Goal: Navigation & Orientation: Understand site structure

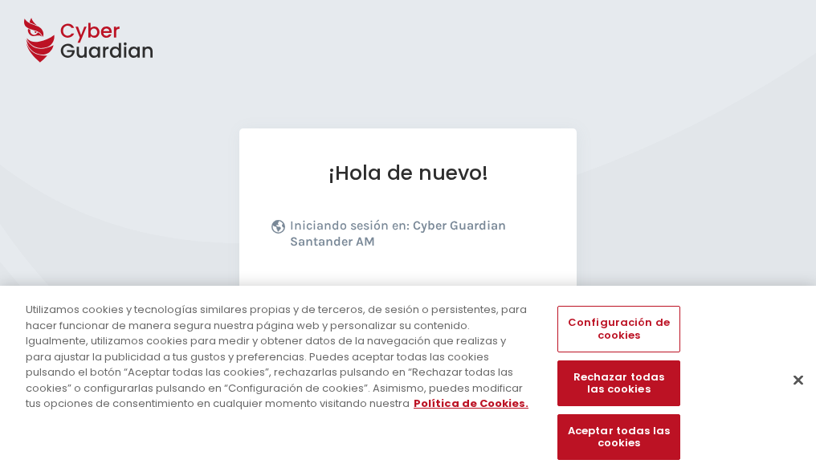
scroll to position [197, 0]
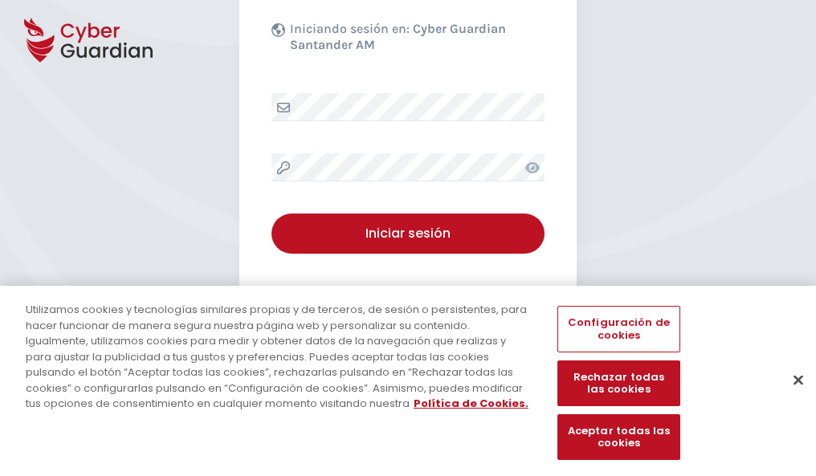
click at [790, 397] on button "Cerrar" at bounding box center [797, 379] width 35 height 35
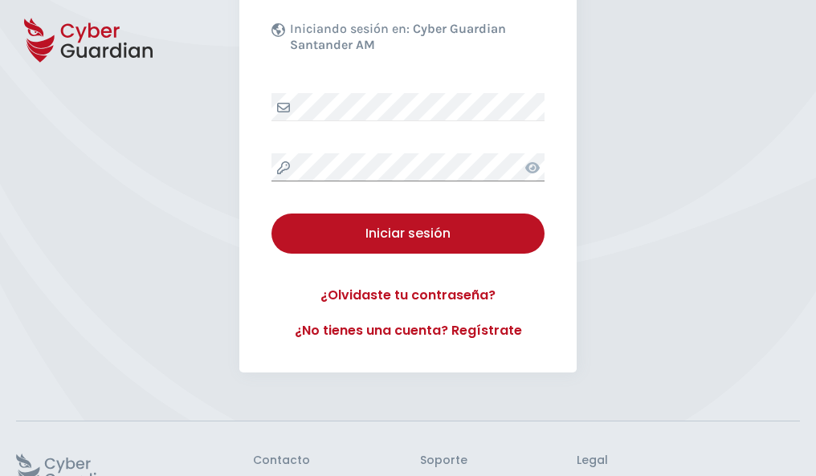
scroll to position [312, 0]
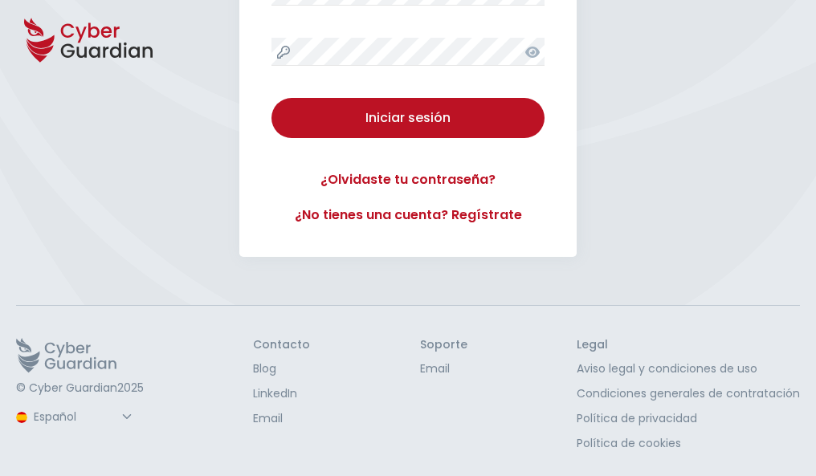
click at [271, 98] on button "Iniciar sesión" at bounding box center [407, 118] width 273 height 40
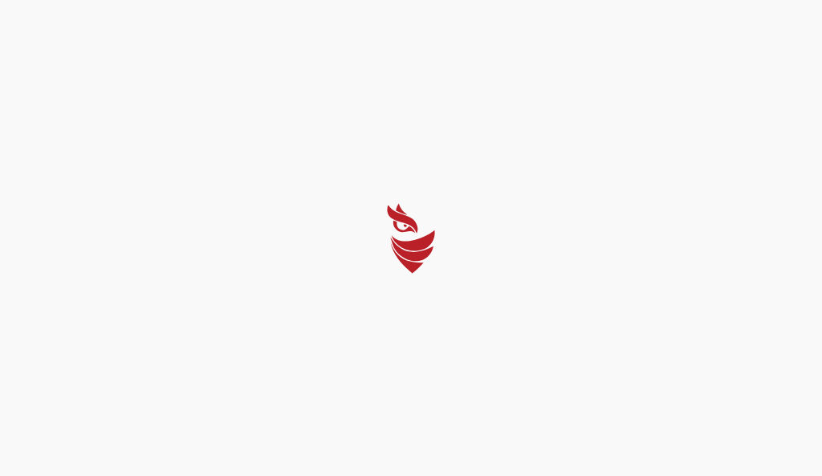
select select "Português (BR)"
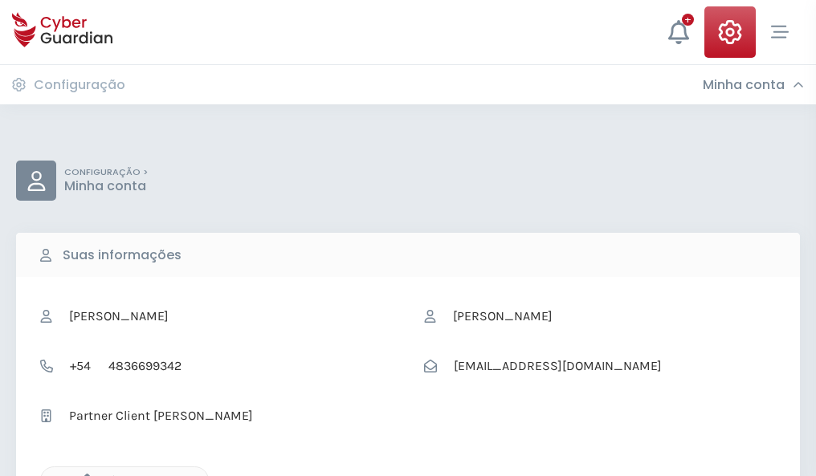
click at [83, 475] on icon "button" at bounding box center [83, 481] width 14 height 14
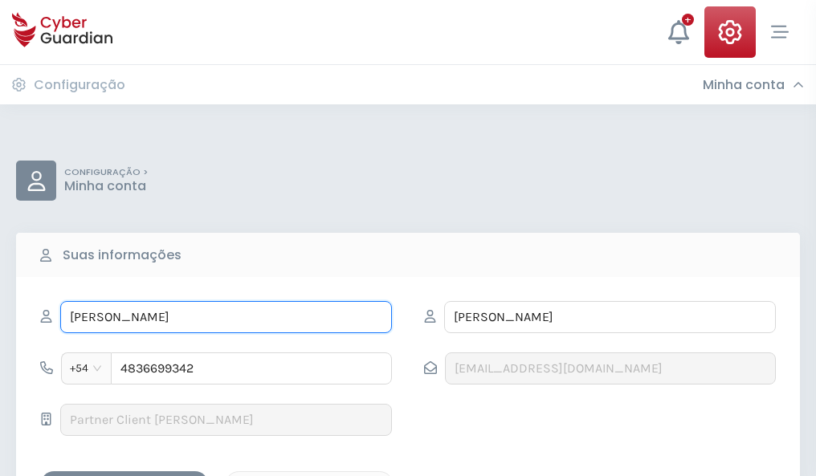
click at [226, 317] on input "ADRIANA" at bounding box center [226, 317] width 332 height 32
type input "A"
type input "José Mari"
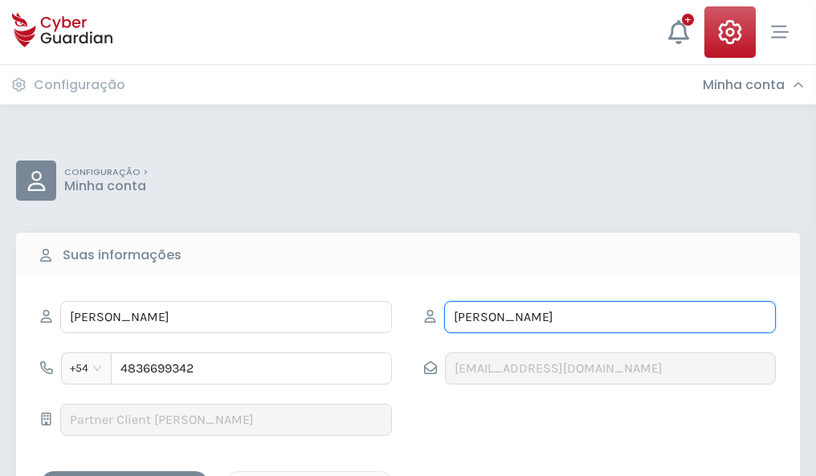
click at [609, 317] on input "CONTRERAS" at bounding box center [610, 317] width 332 height 32
type input "C"
type input "Madrigal"
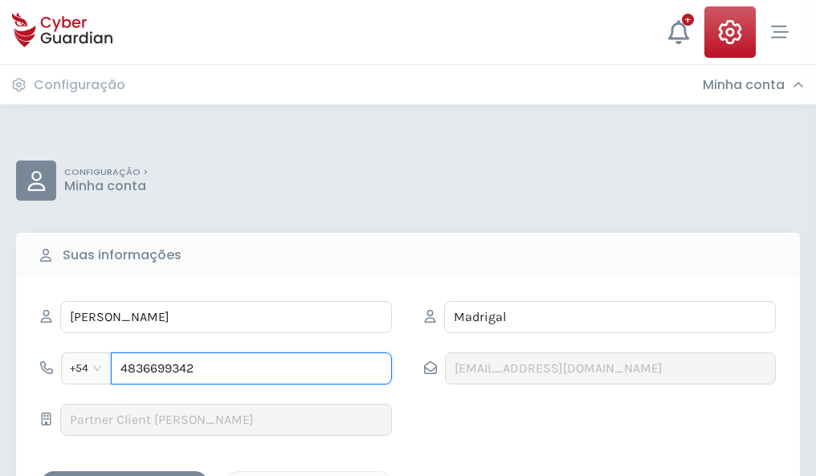
click at [251, 369] on input "4836699342" at bounding box center [251, 368] width 281 height 32
type input "4"
type input "4881287641"
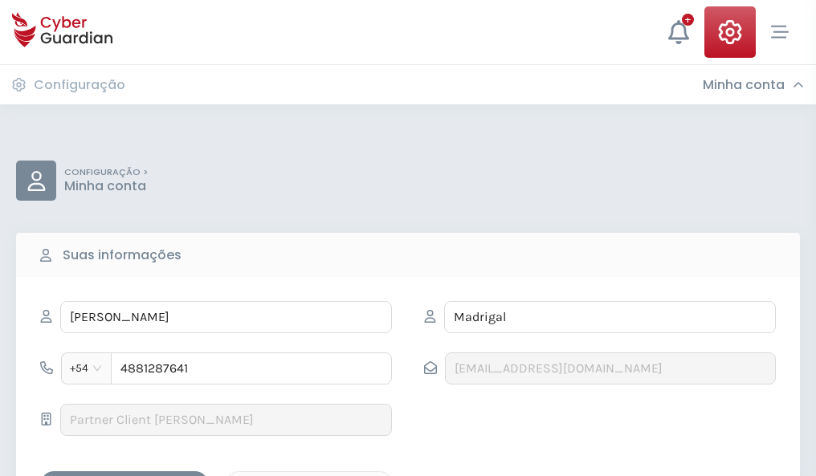
click at [124, 475] on div "Salvar alterações" at bounding box center [124, 485] width 145 height 20
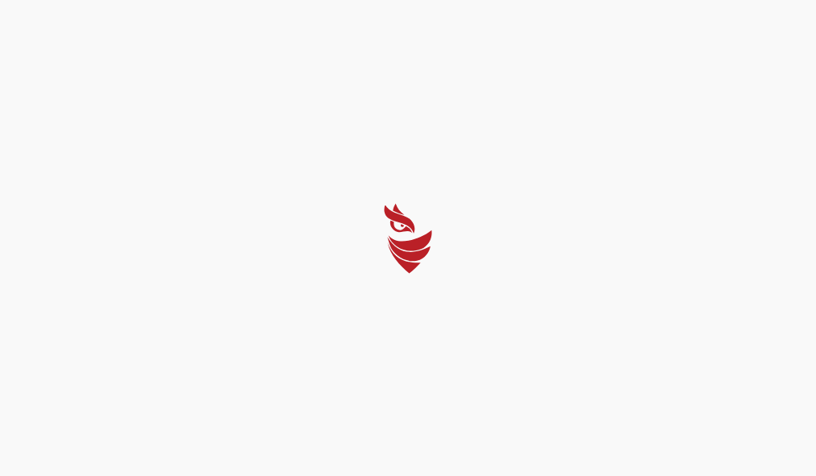
select select "Português (BR)"
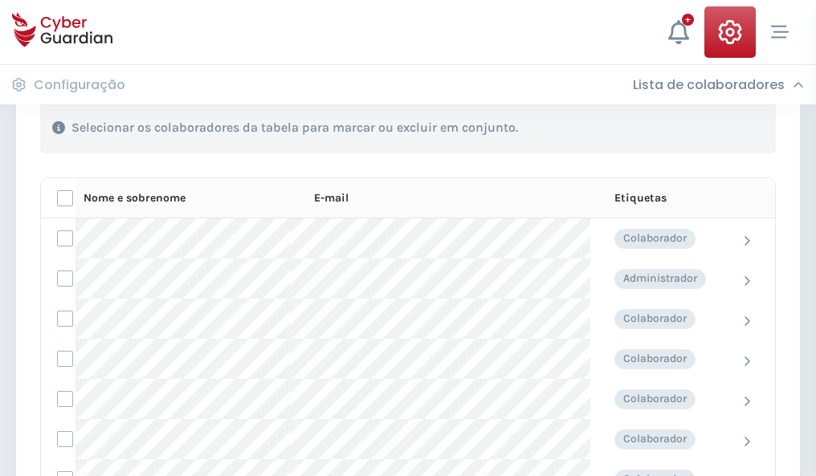
scroll to position [687, 0]
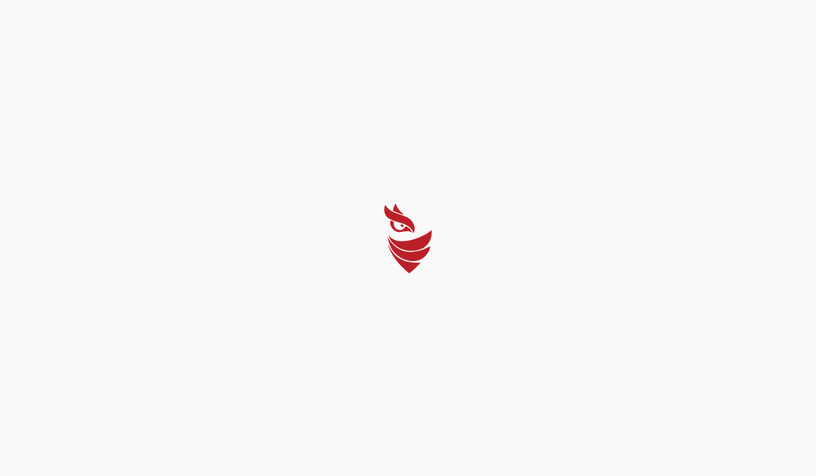
select select "Português (BR)"
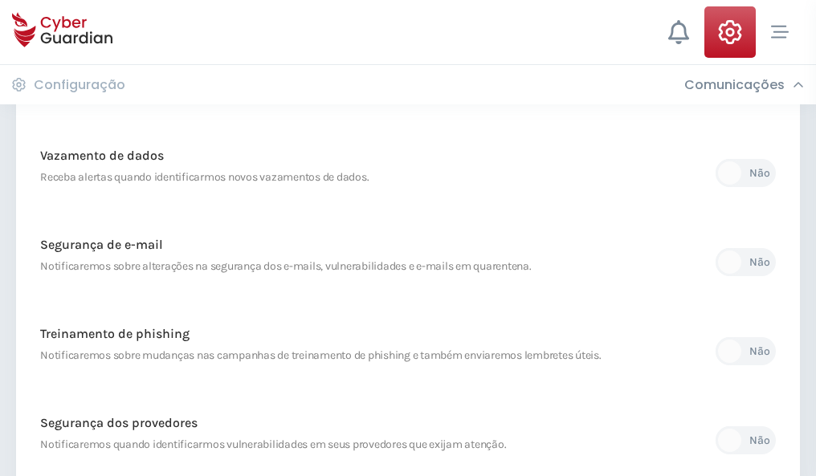
scroll to position [845, 0]
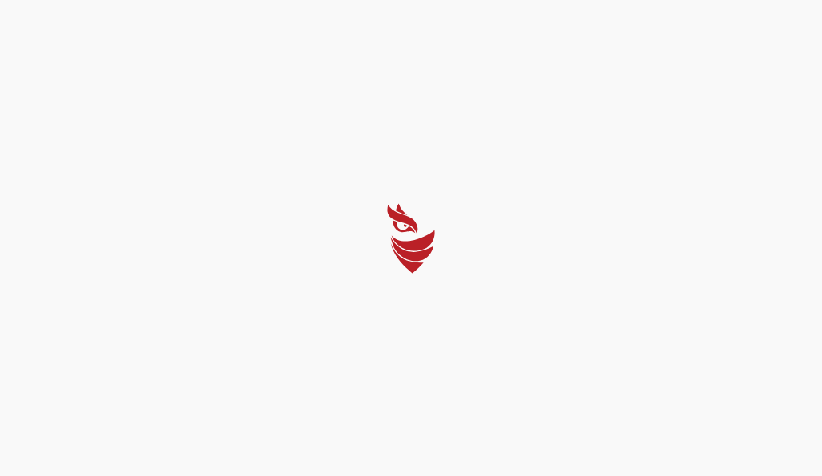
select select "Português (BR)"
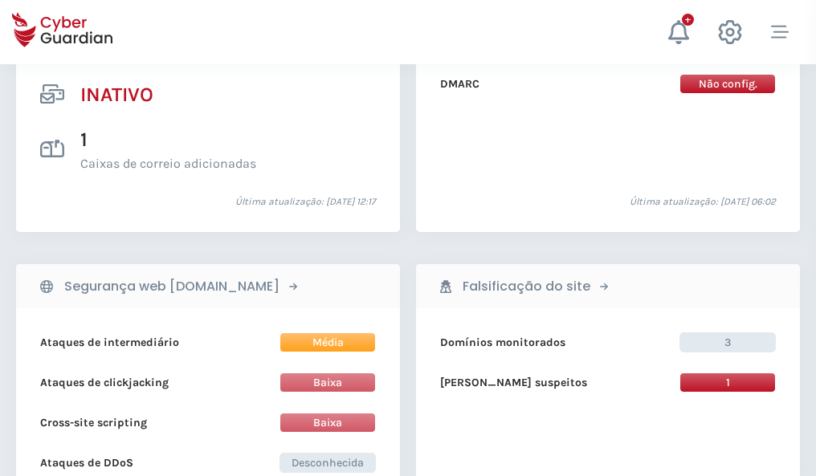
scroll to position [1591, 0]
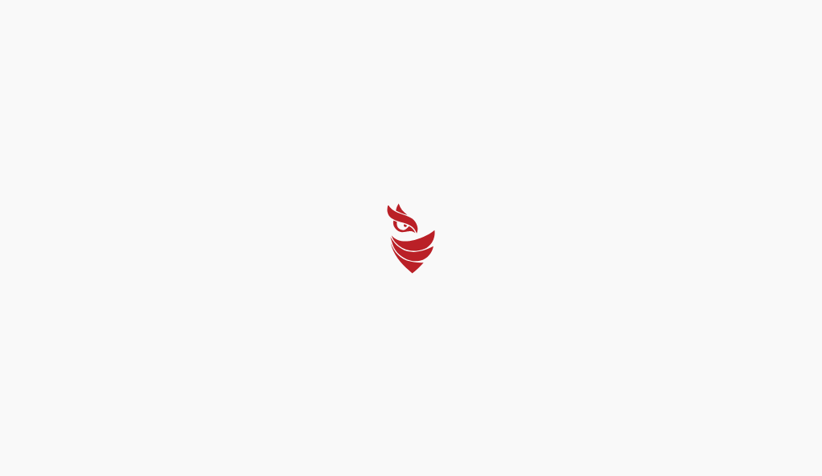
select select "Português (BR)"
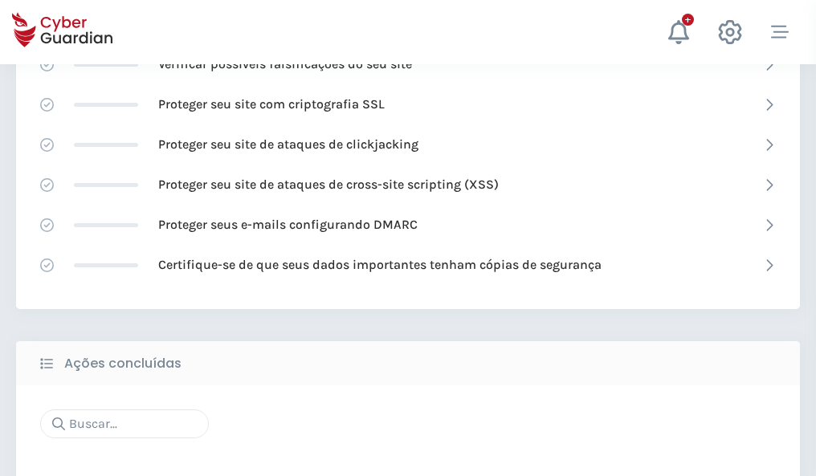
scroll to position [1069, 0]
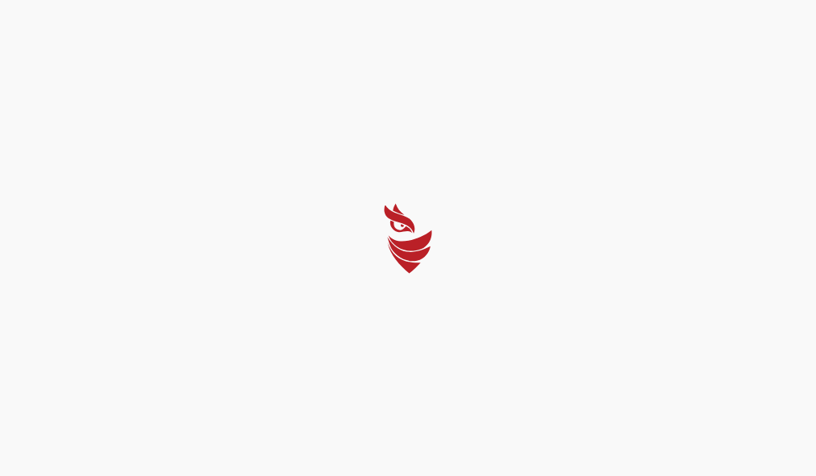
select select "Português (BR)"
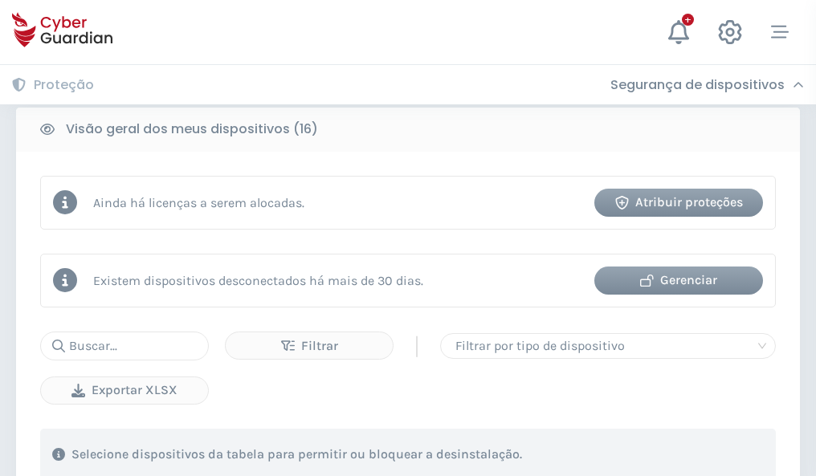
scroll to position [1497, 0]
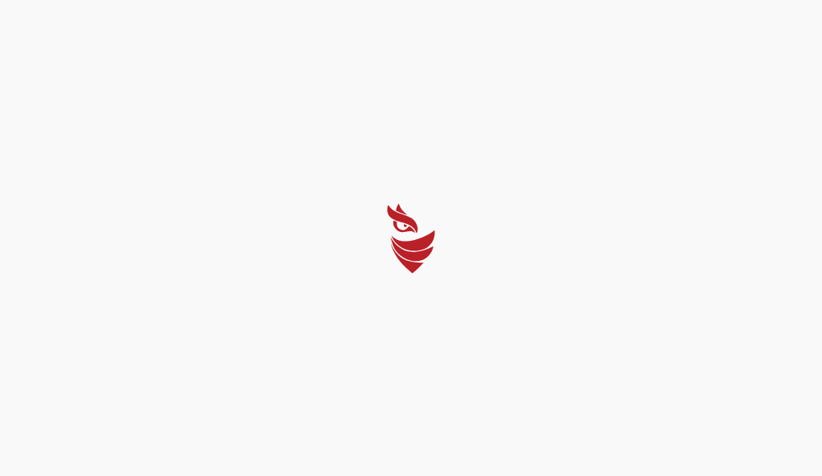
select select "Português (BR)"
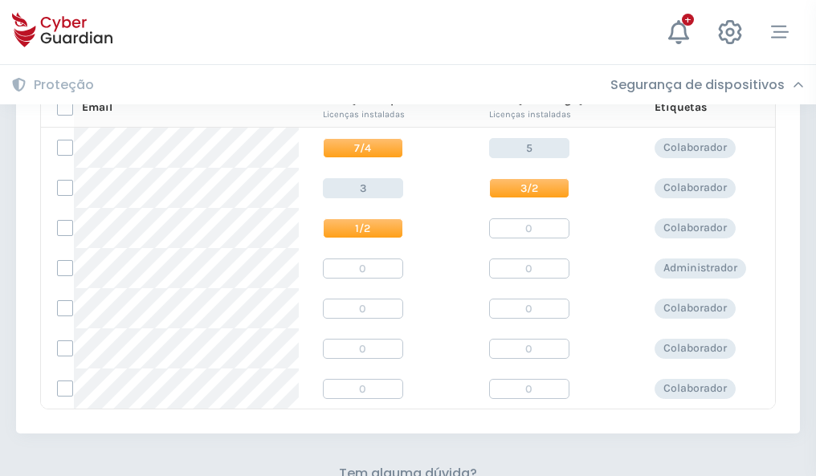
scroll to position [689, 0]
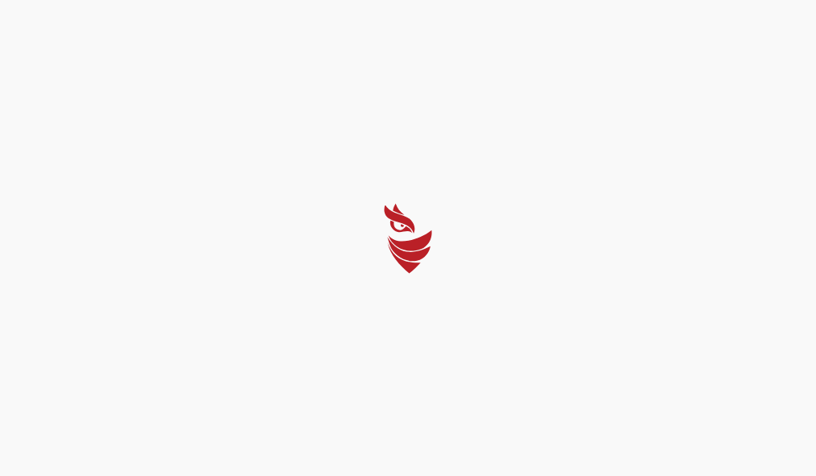
select select "Português (BR)"
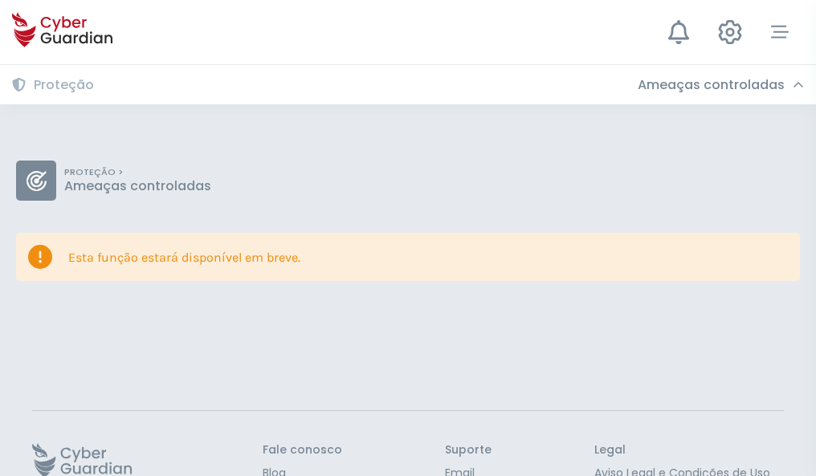
scroll to position [104, 0]
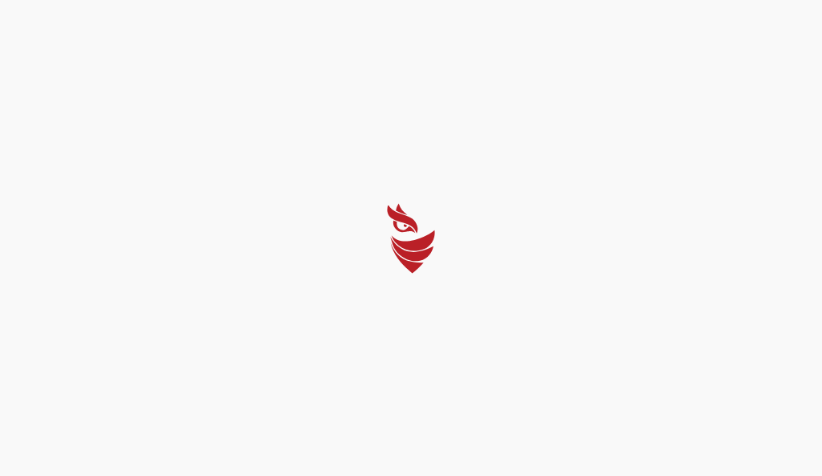
select select "Português (BR)"
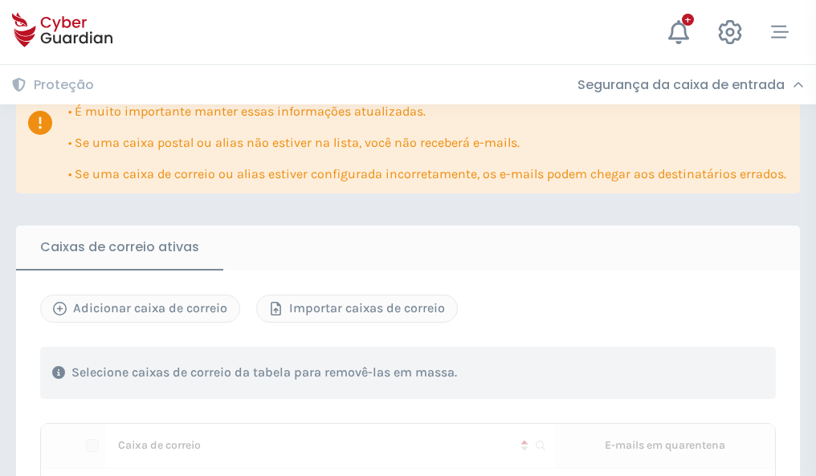
scroll to position [980, 0]
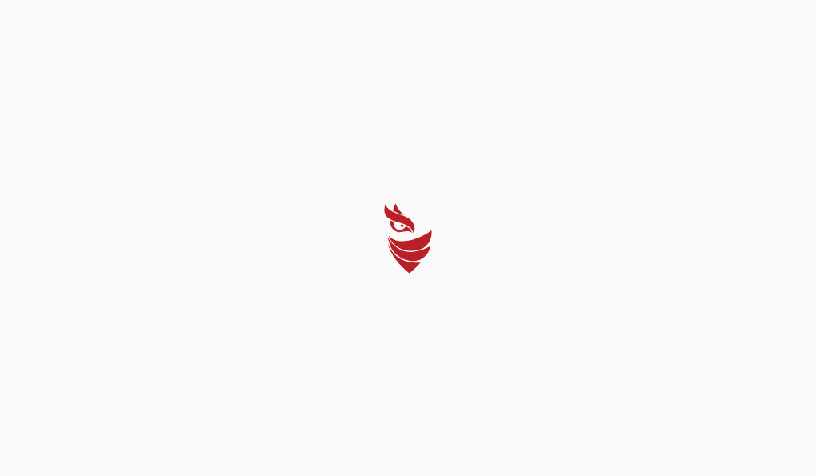
select select "Português (BR)"
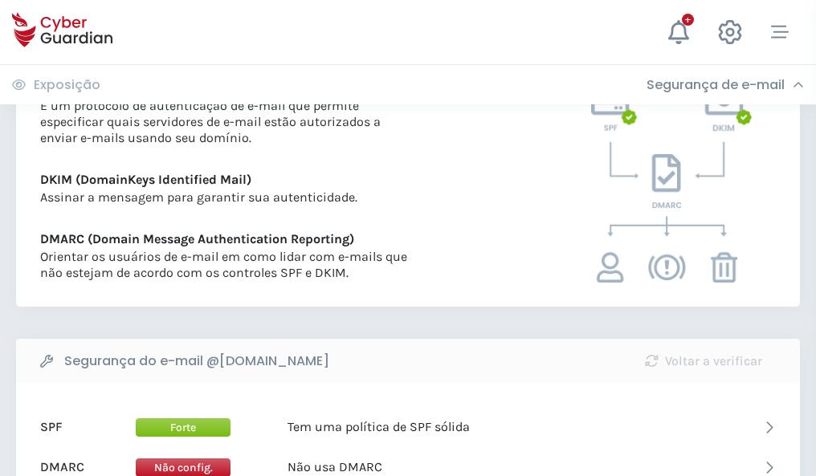
scroll to position [866, 0]
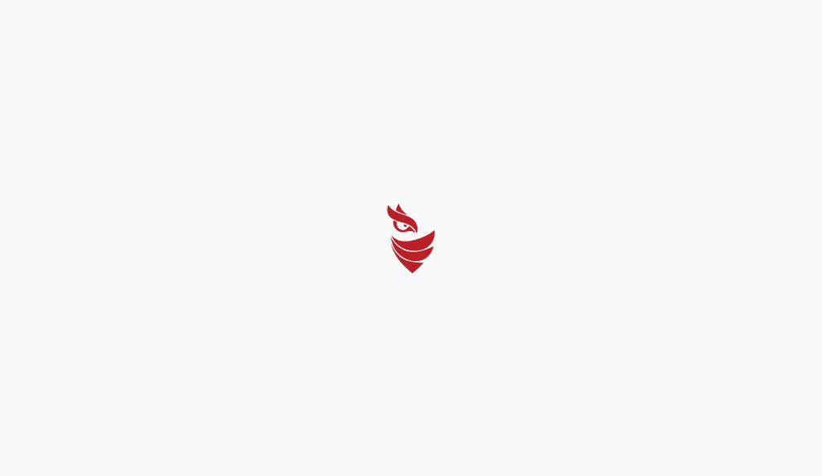
select select "Português (BR)"
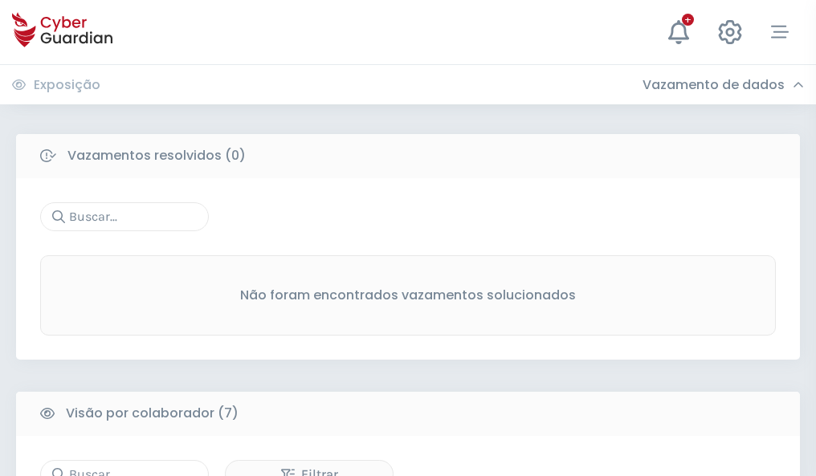
scroll to position [1328, 0]
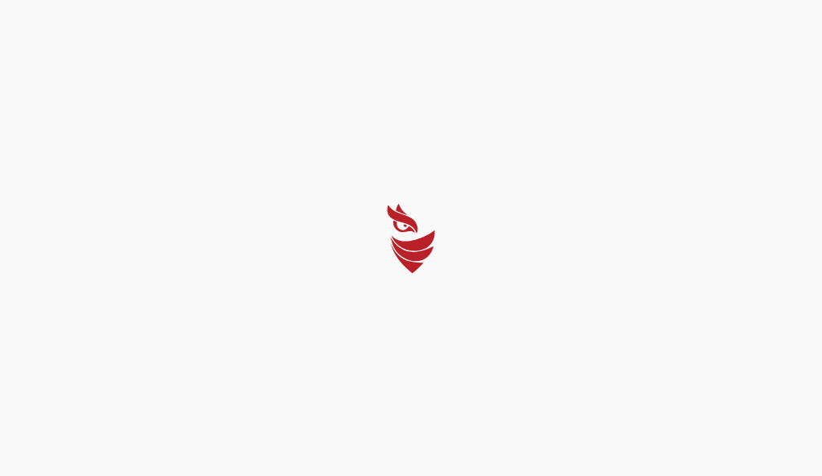
select select "Português (BR)"
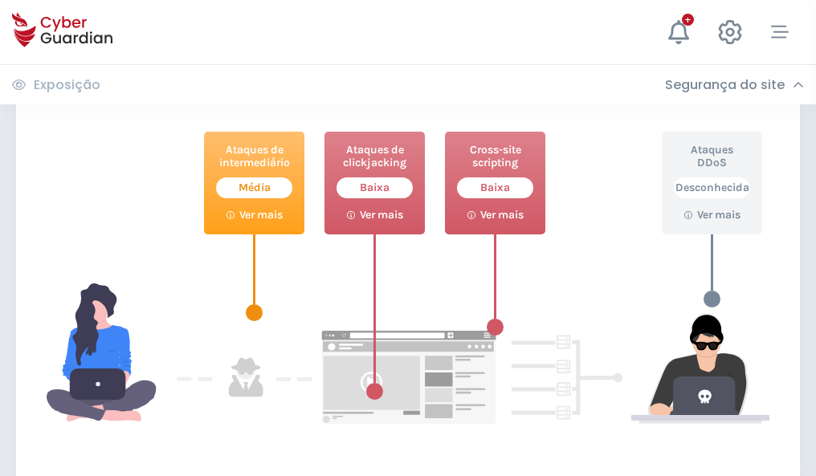
scroll to position [874, 0]
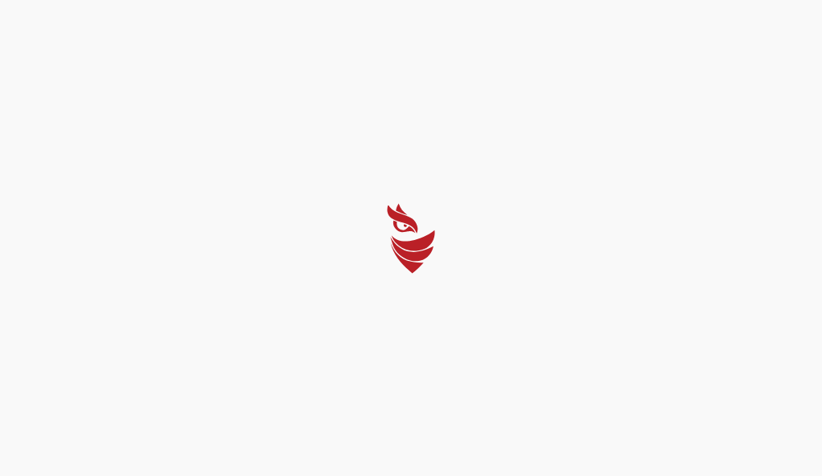
select select "Português (BR)"
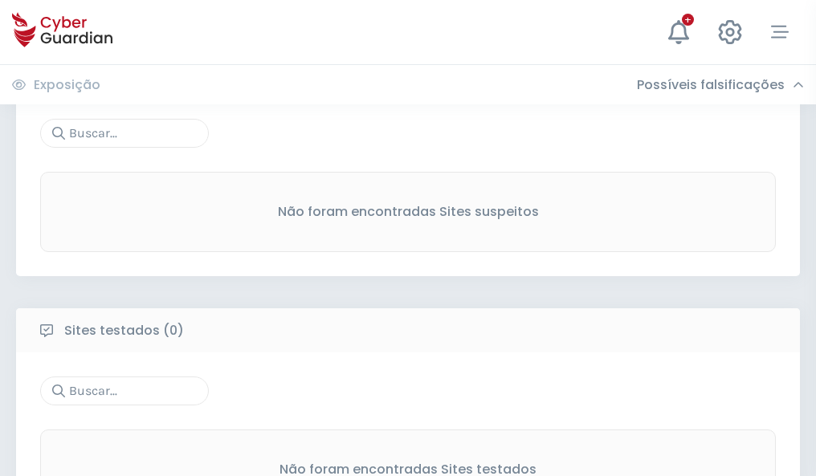
scroll to position [840, 0]
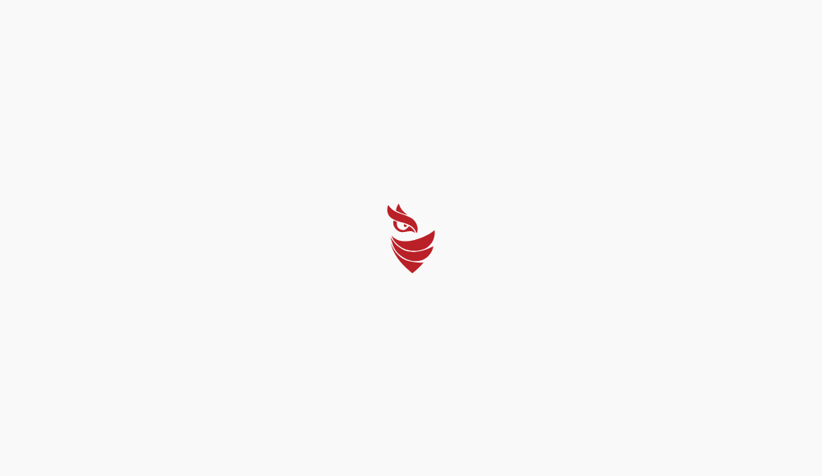
select select "Português (BR)"
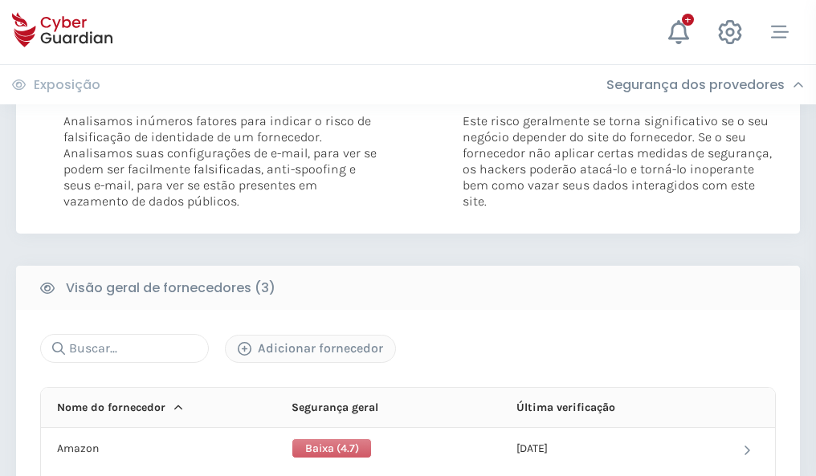
scroll to position [898, 0]
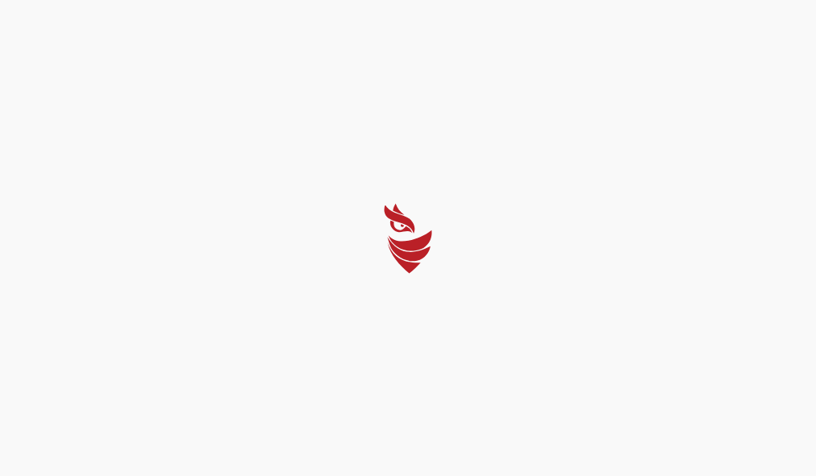
select select "Português (BR)"
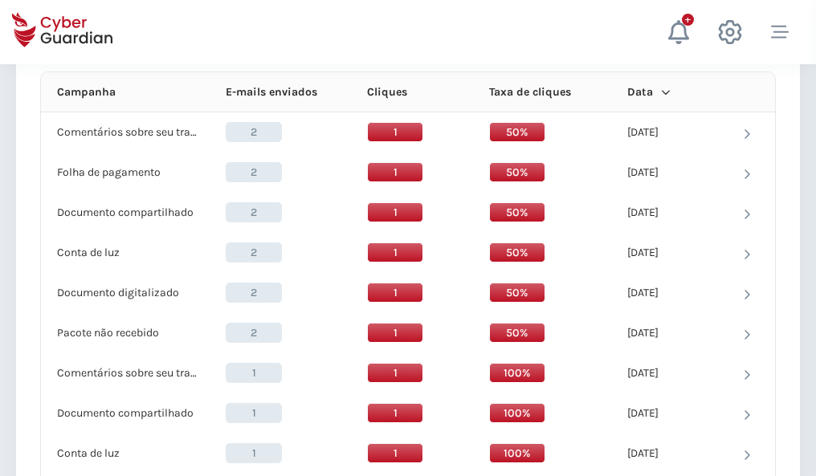
scroll to position [1440, 0]
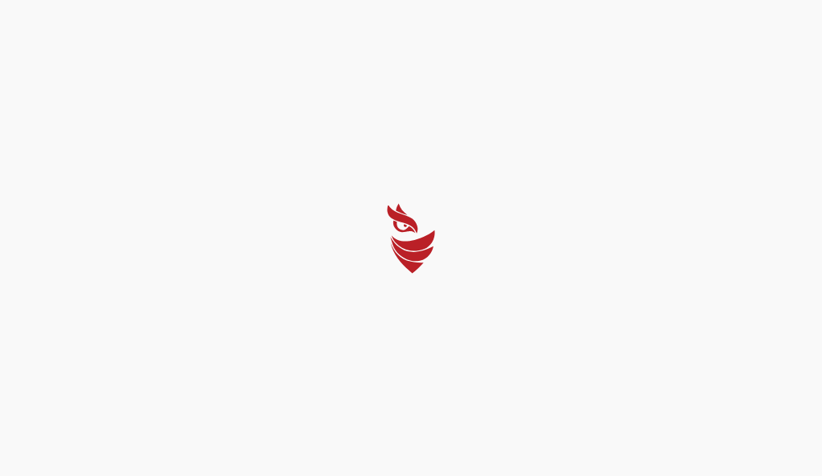
select select "Português (BR)"
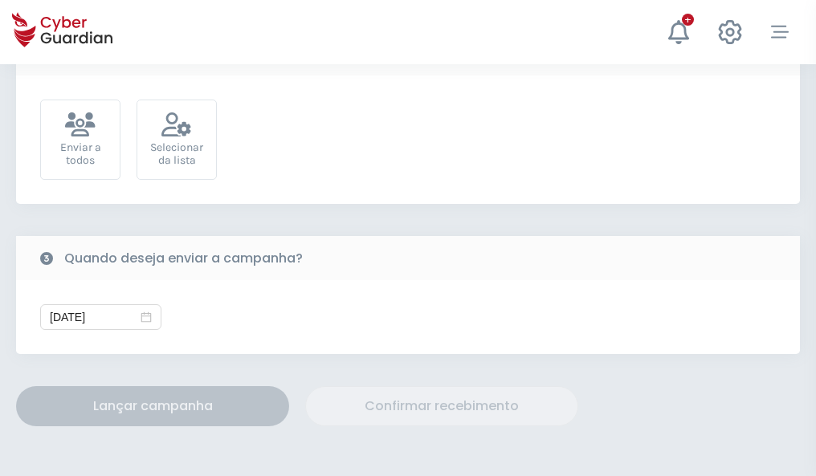
scroll to position [588, 0]
